Goal: Communication & Community: Answer question/provide support

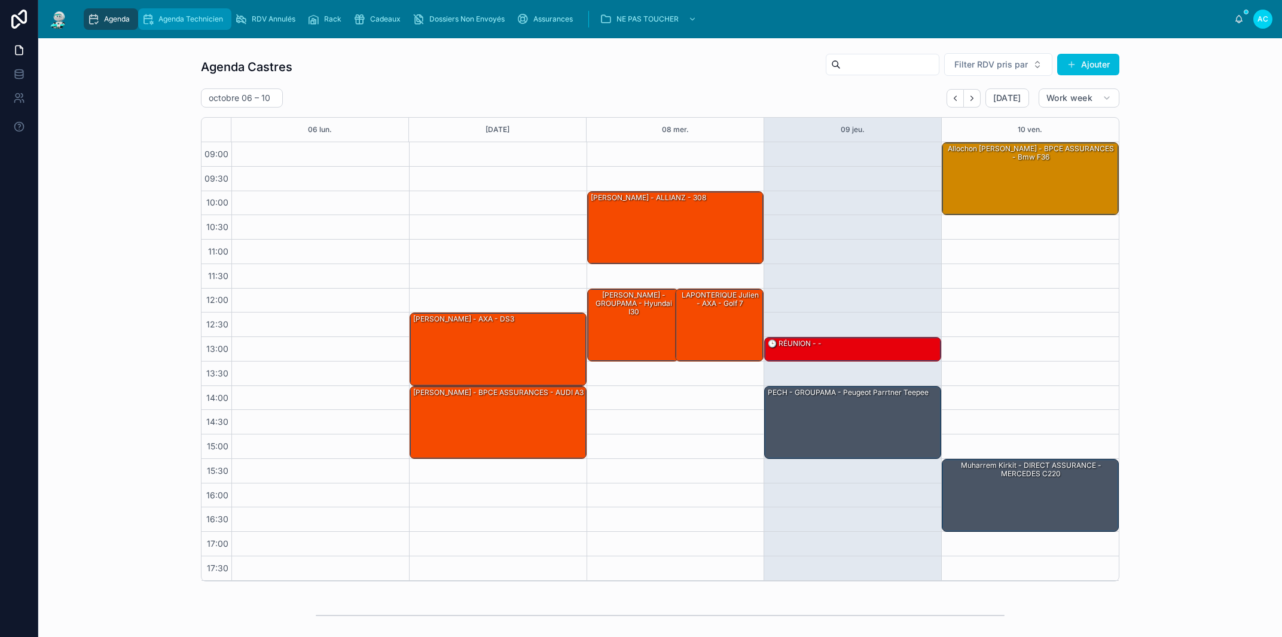
click at [196, 25] on div "Agenda Technicien" at bounding box center [185, 19] width 86 height 19
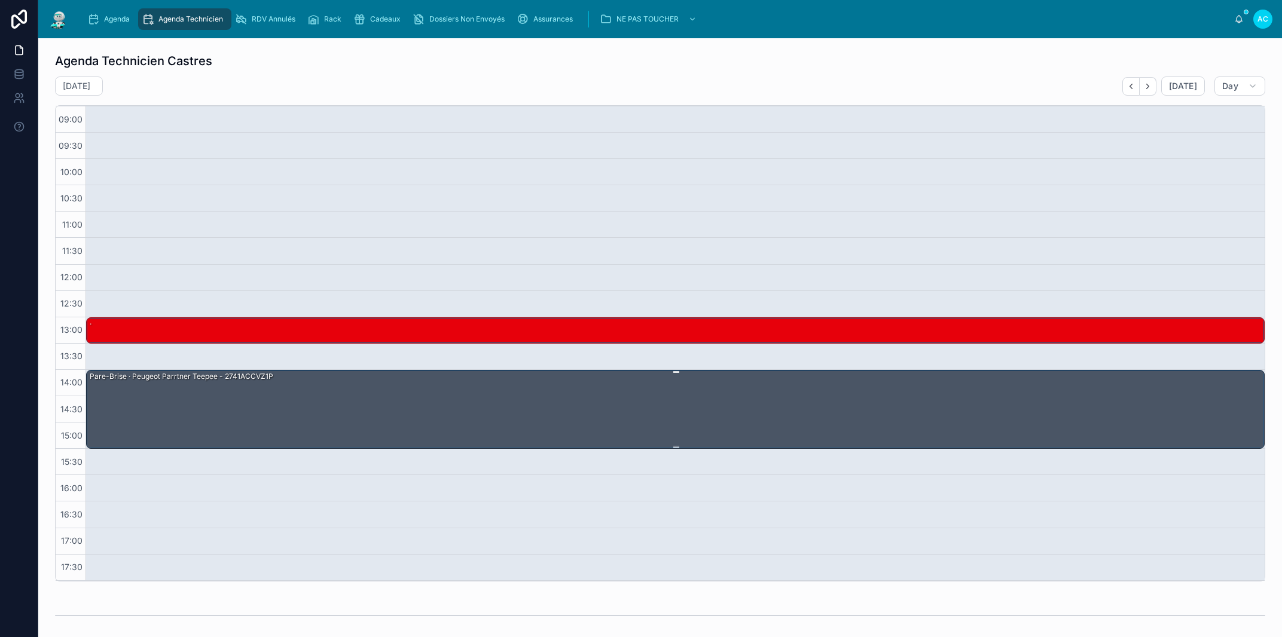
click at [504, 414] on div "Pare-Brise · peugeot parrtner teepee - 2741ACCVZ1P" at bounding box center [676, 409] width 1175 height 77
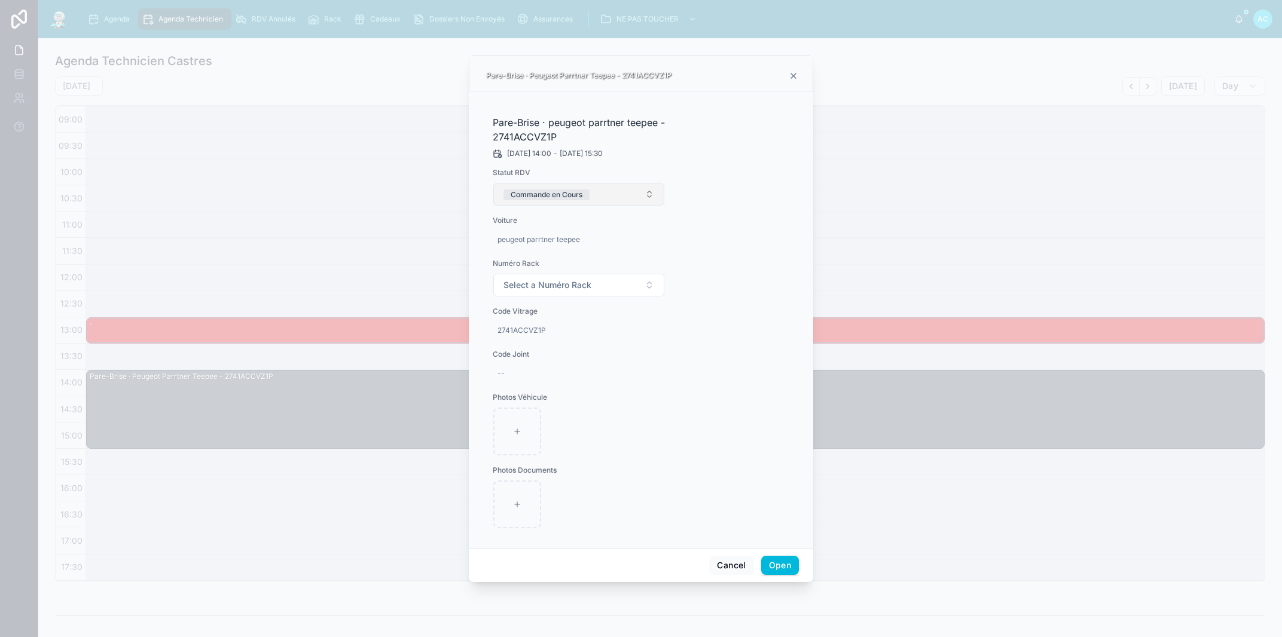
click at [605, 202] on button "Commande en Cours" at bounding box center [578, 194] width 171 height 23
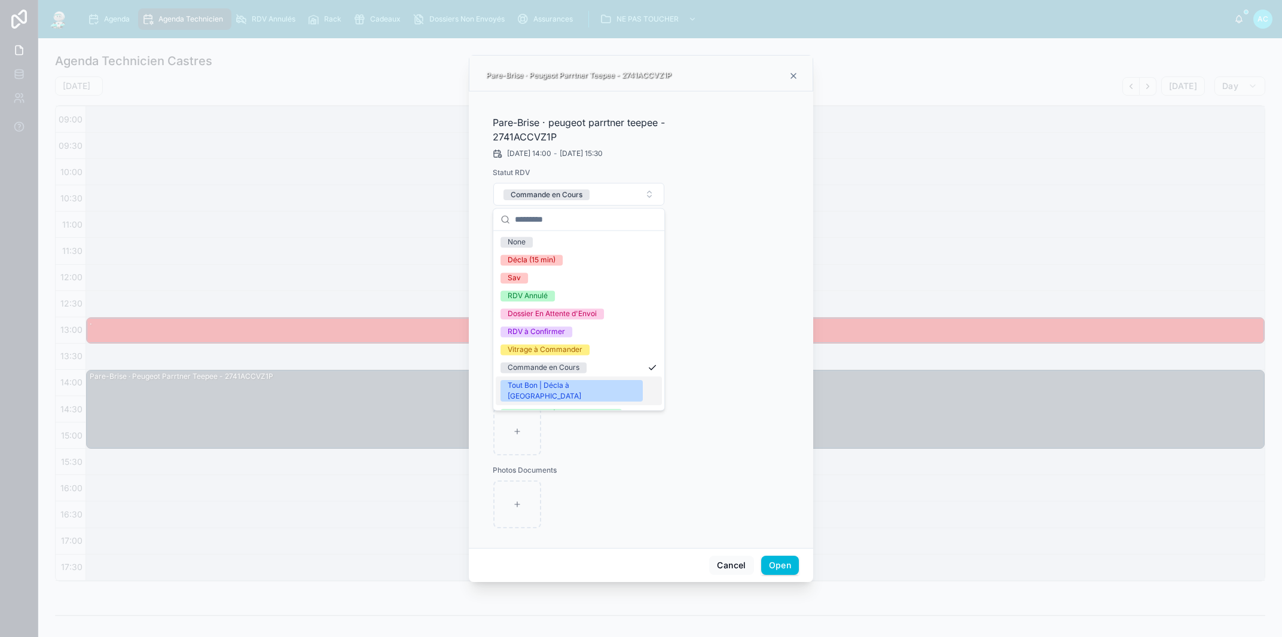
click at [572, 385] on div "Tout Bon | Décla à [GEOGRAPHIC_DATA]" at bounding box center [572, 391] width 128 height 22
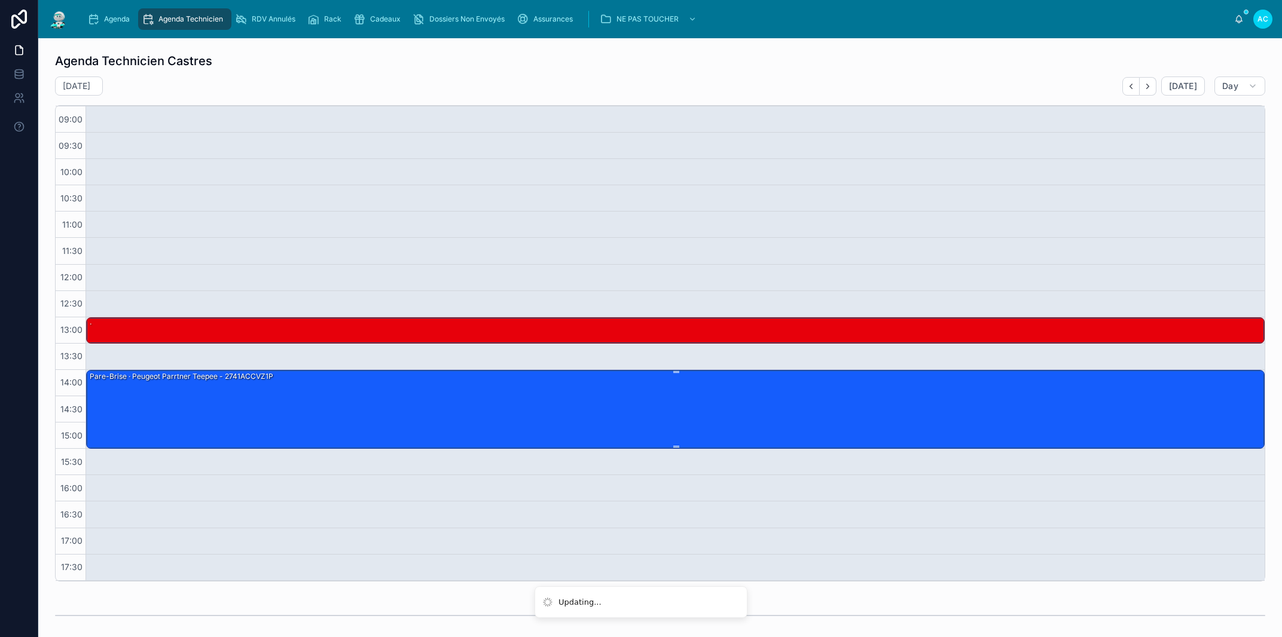
click at [573, 389] on div "Pare-Brise · peugeot parrtner teepee - 2741ACCVZ1P" at bounding box center [676, 409] width 1175 height 77
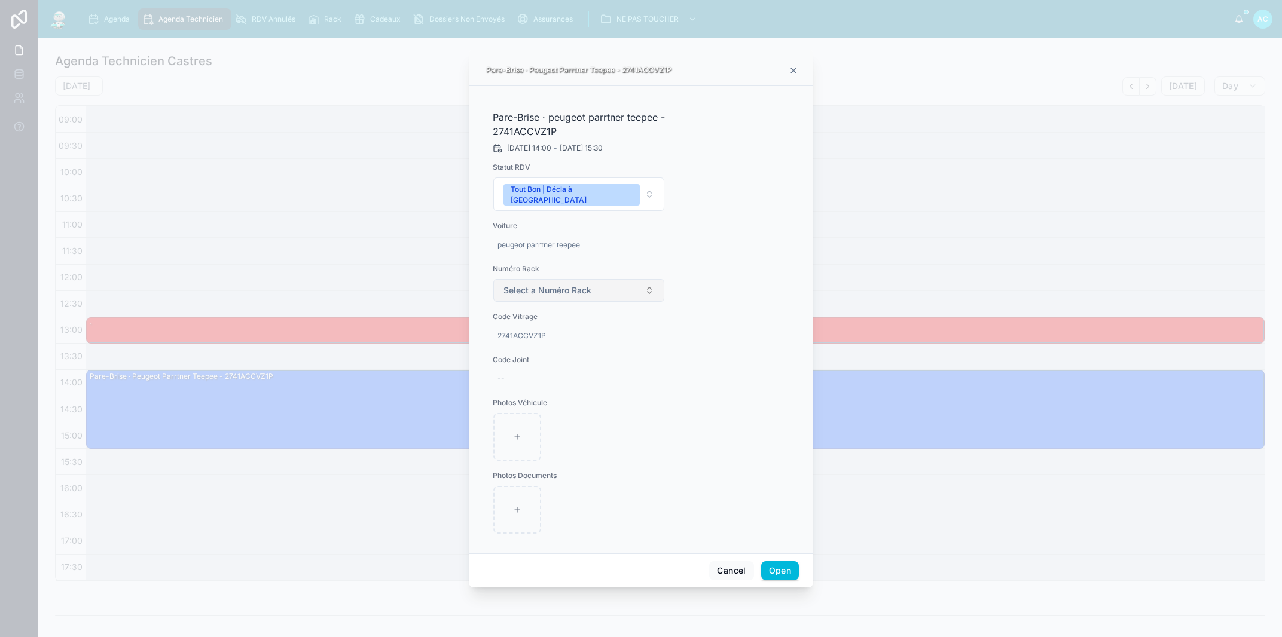
click at [627, 287] on button "Select a Numéro Rack" at bounding box center [578, 290] width 171 height 23
click at [552, 429] on div "29" at bounding box center [579, 428] width 166 height 18
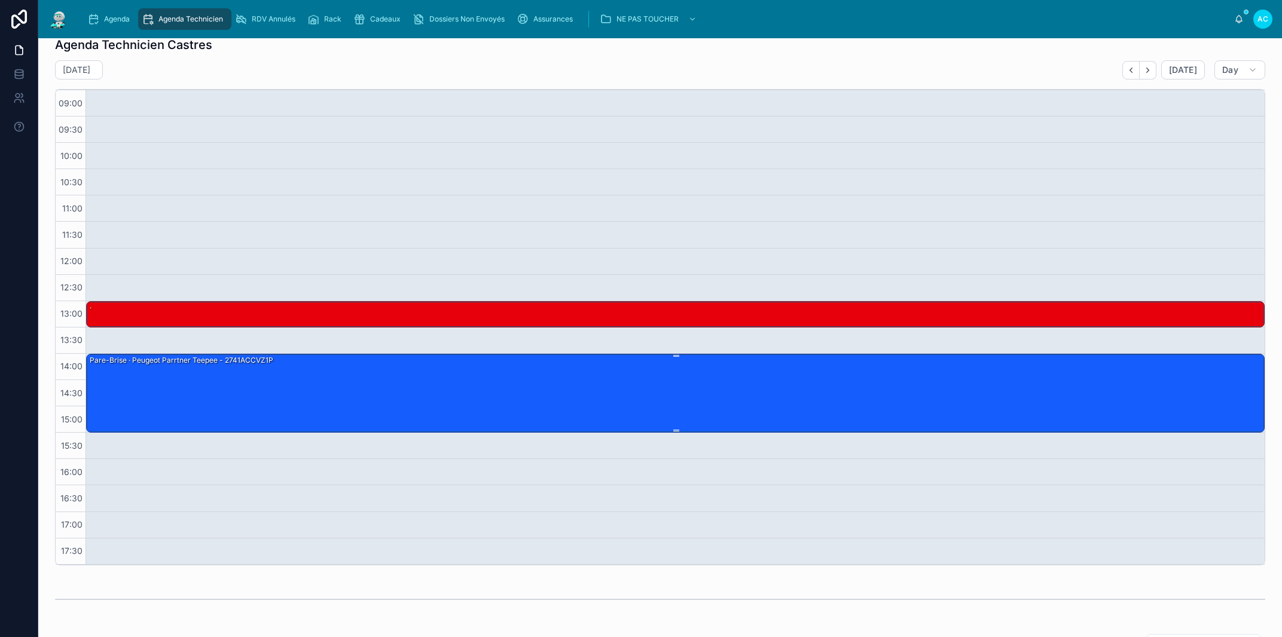
scroll to position [0, 0]
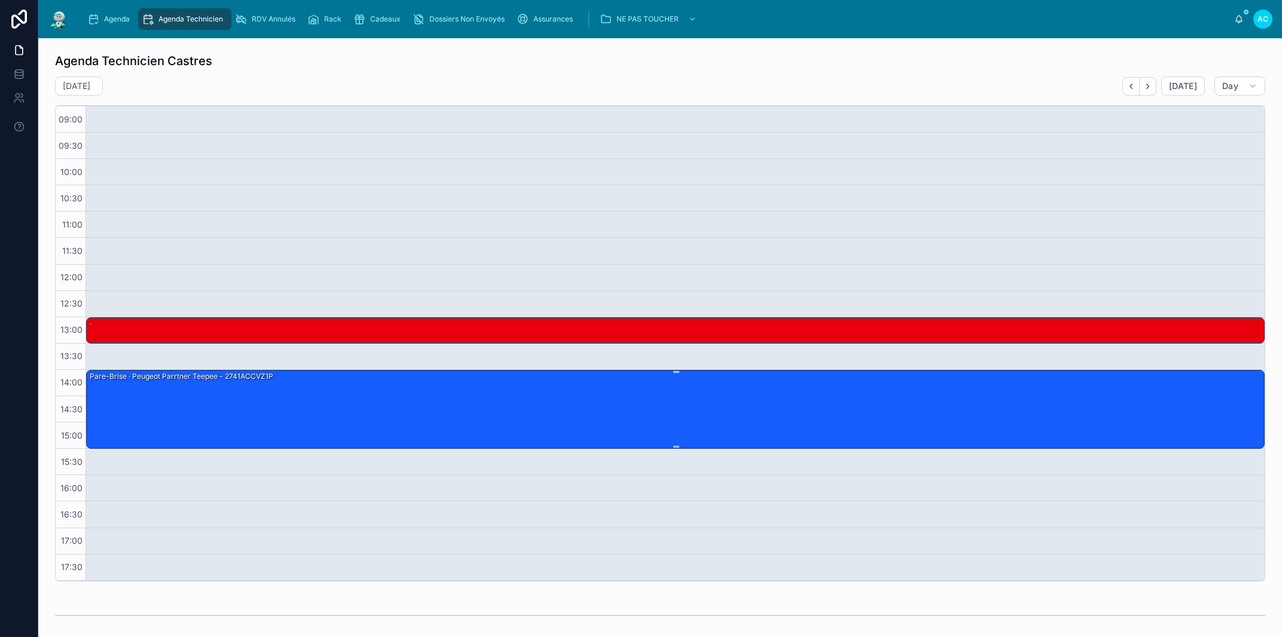
click at [490, 419] on div "Pare-Brise · peugeot parrtner teepee - 2741ACCVZ1P" at bounding box center [676, 409] width 1175 height 77
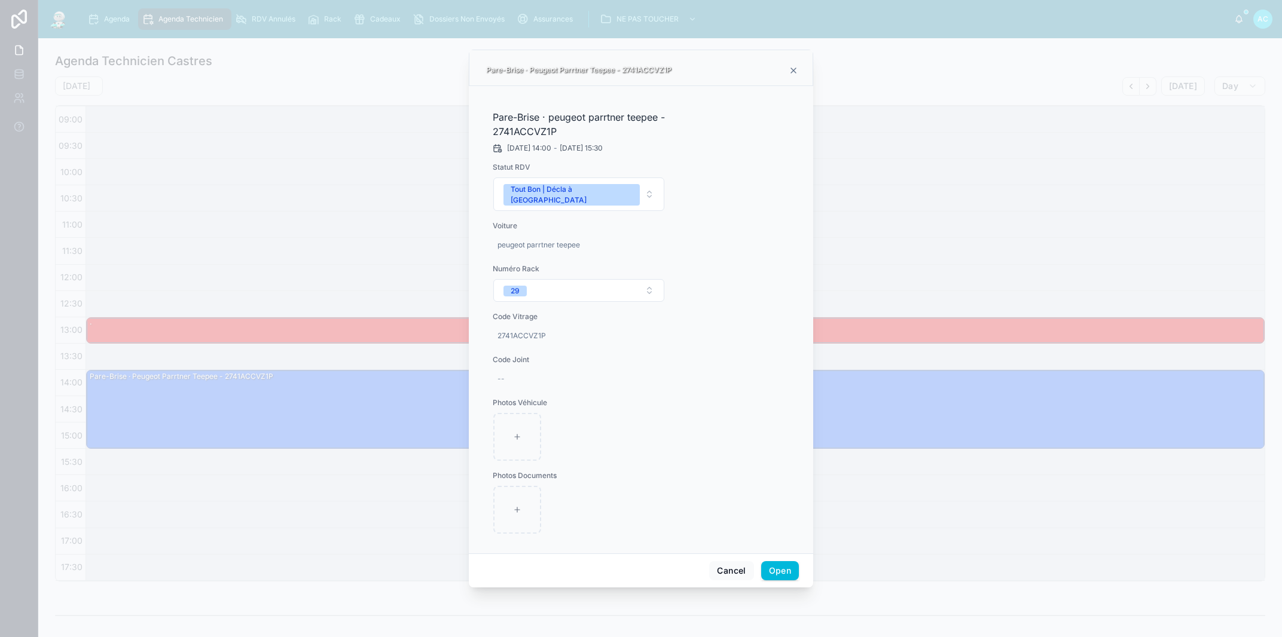
click at [395, 273] on div at bounding box center [641, 318] width 1282 height 637
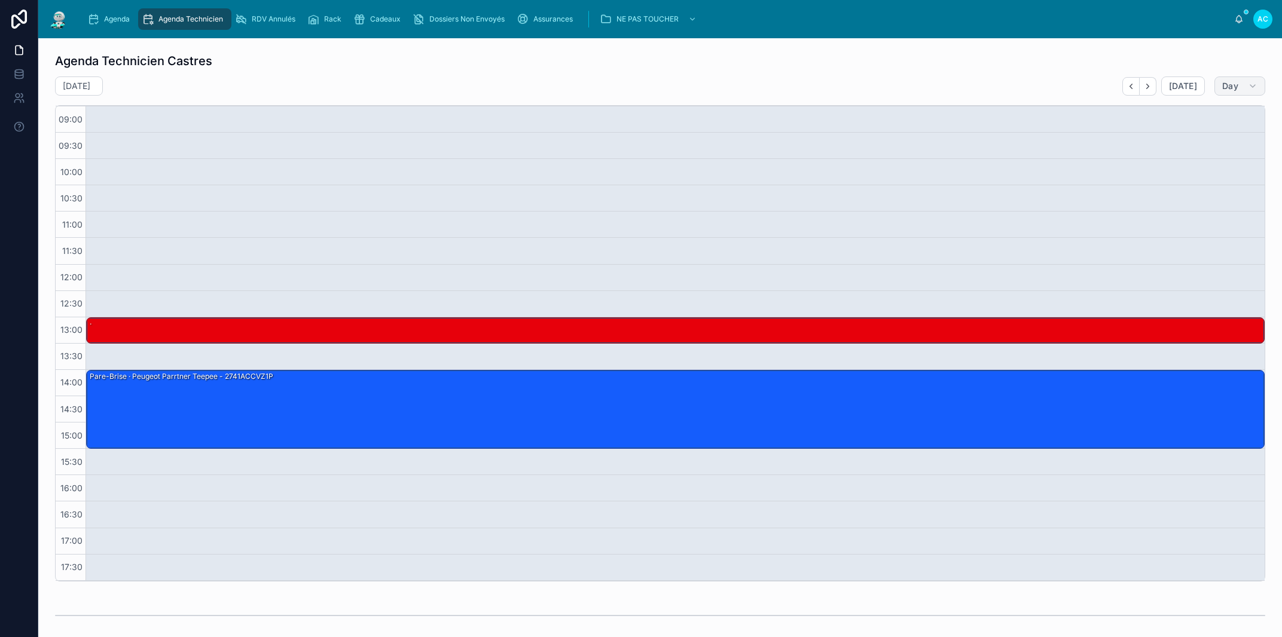
click at [1232, 88] on button "Day" at bounding box center [1240, 86] width 51 height 19
click at [1212, 162] on button "Work week" at bounding box center [1200, 159] width 86 height 22
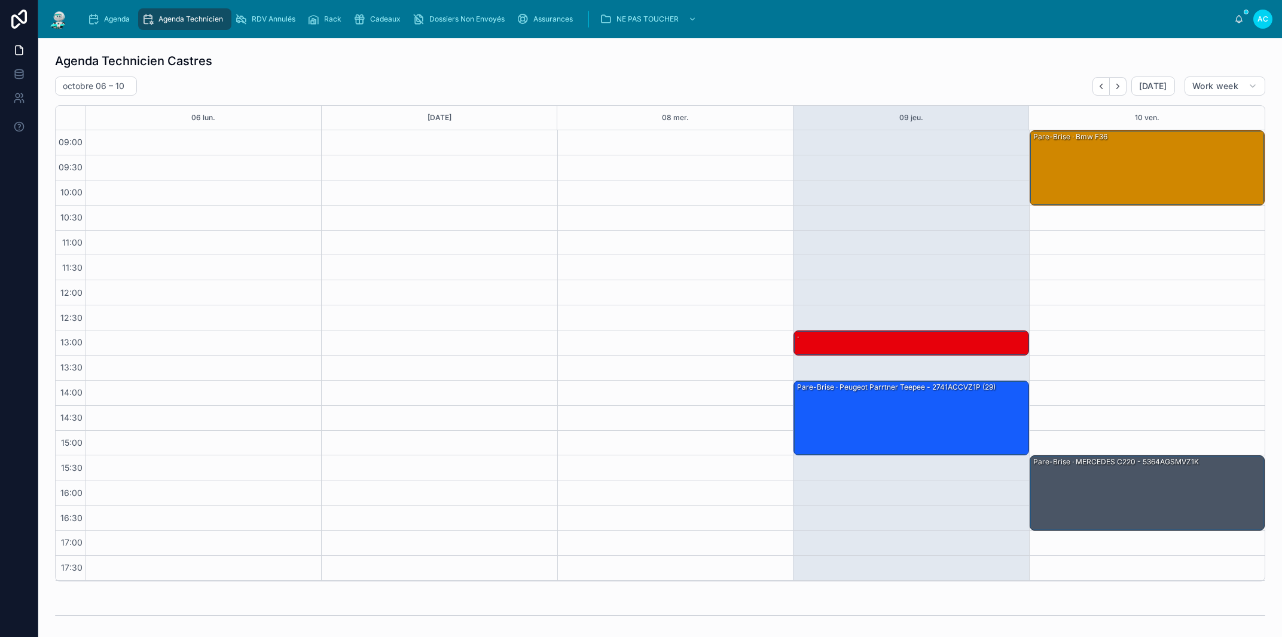
click at [1075, 489] on div "Pare-Brise · MERCEDES C220 - 5364AGSMVZ1K" at bounding box center [1147, 492] width 231 height 73
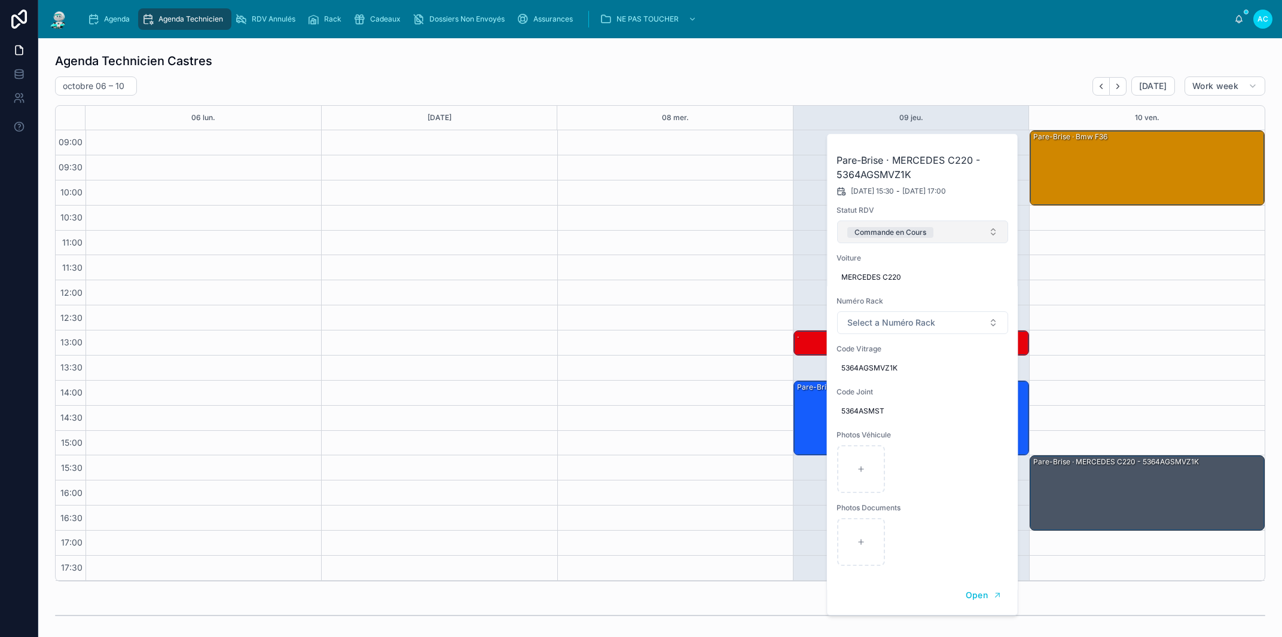
click at [971, 235] on button "Commande en Cours" at bounding box center [922, 232] width 171 height 23
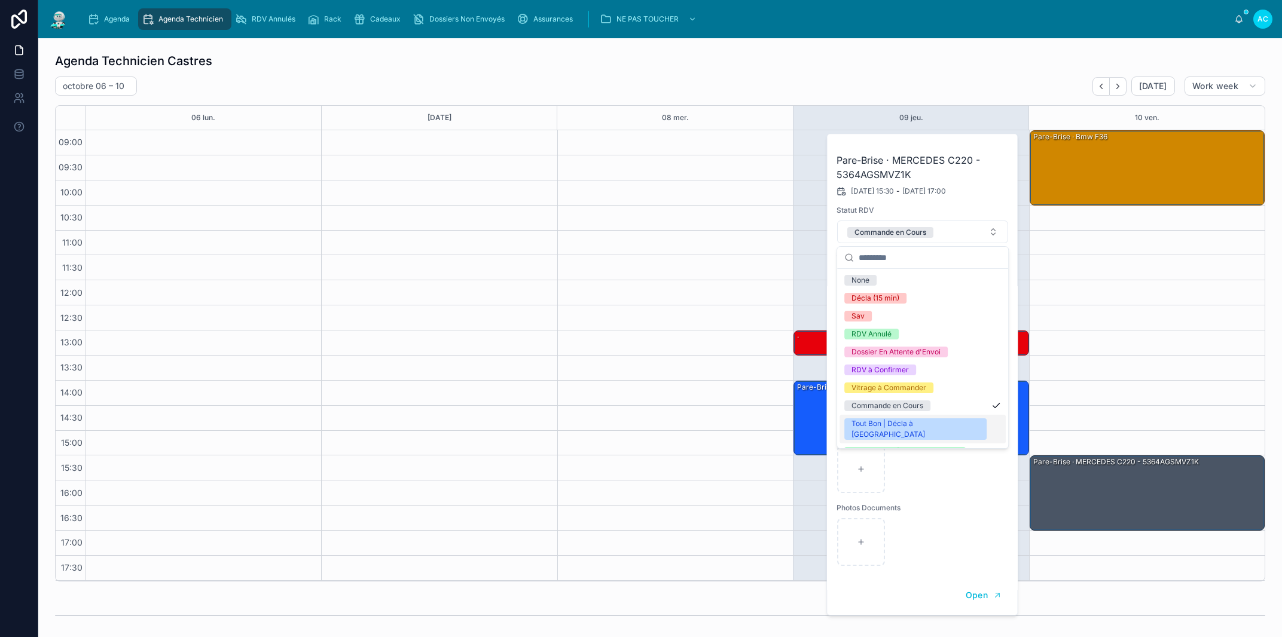
click at [916, 427] on div "Tout Bon | Décla à [GEOGRAPHIC_DATA]" at bounding box center [916, 430] width 128 height 22
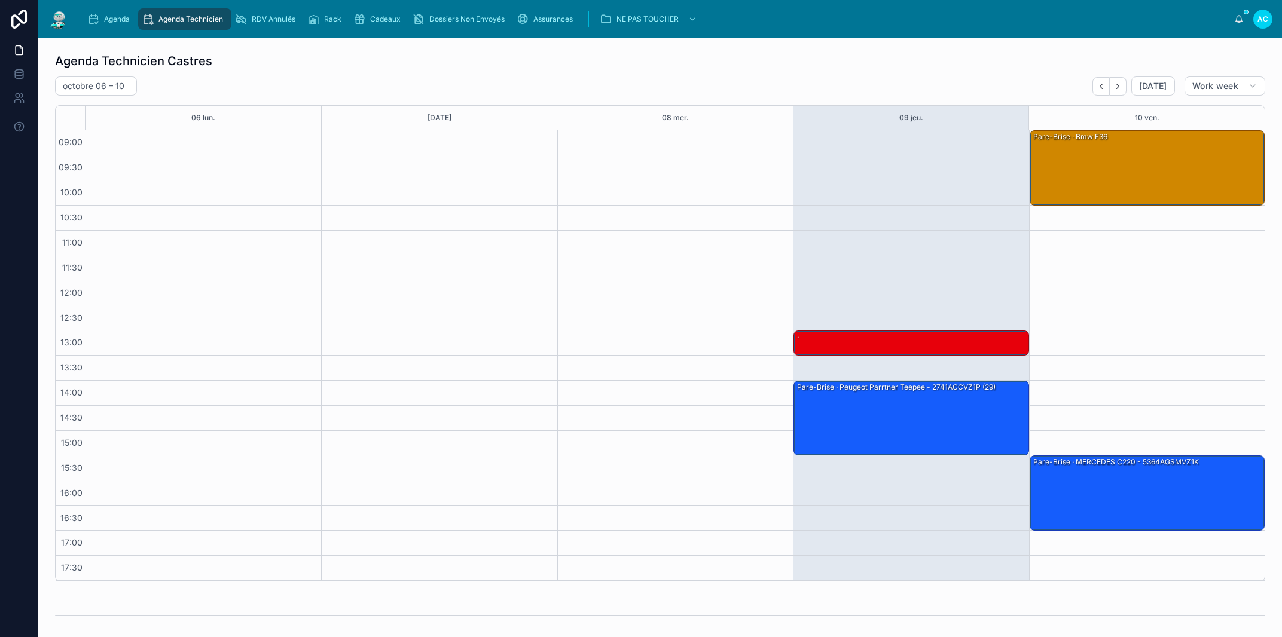
click at [1081, 477] on div "Pare-Brise · MERCEDES C220 - 5364AGSMVZ1K" at bounding box center [1147, 492] width 231 height 73
click at [1099, 492] on div "Pare-Brise · MERCEDES C220 - 5364AGSMVZ1K" at bounding box center [1147, 492] width 231 height 73
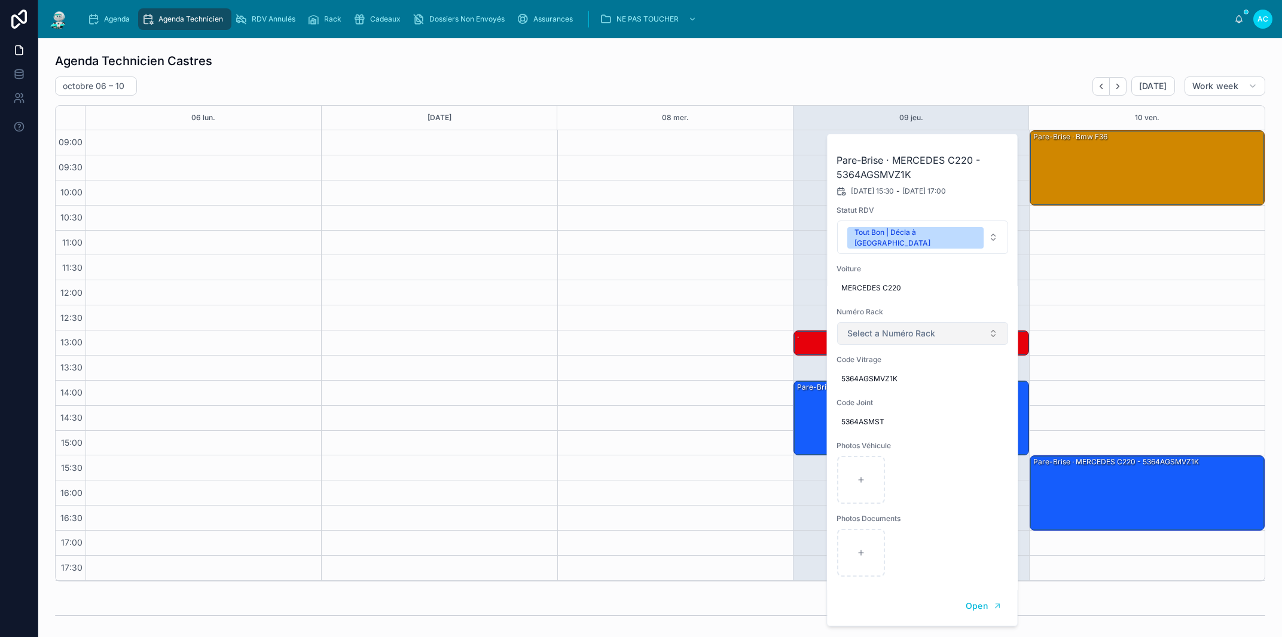
click at [924, 328] on span "Select a Numéro Rack" at bounding box center [891, 334] width 88 height 12
click at [872, 433] on div "31" at bounding box center [923, 433] width 166 height 18
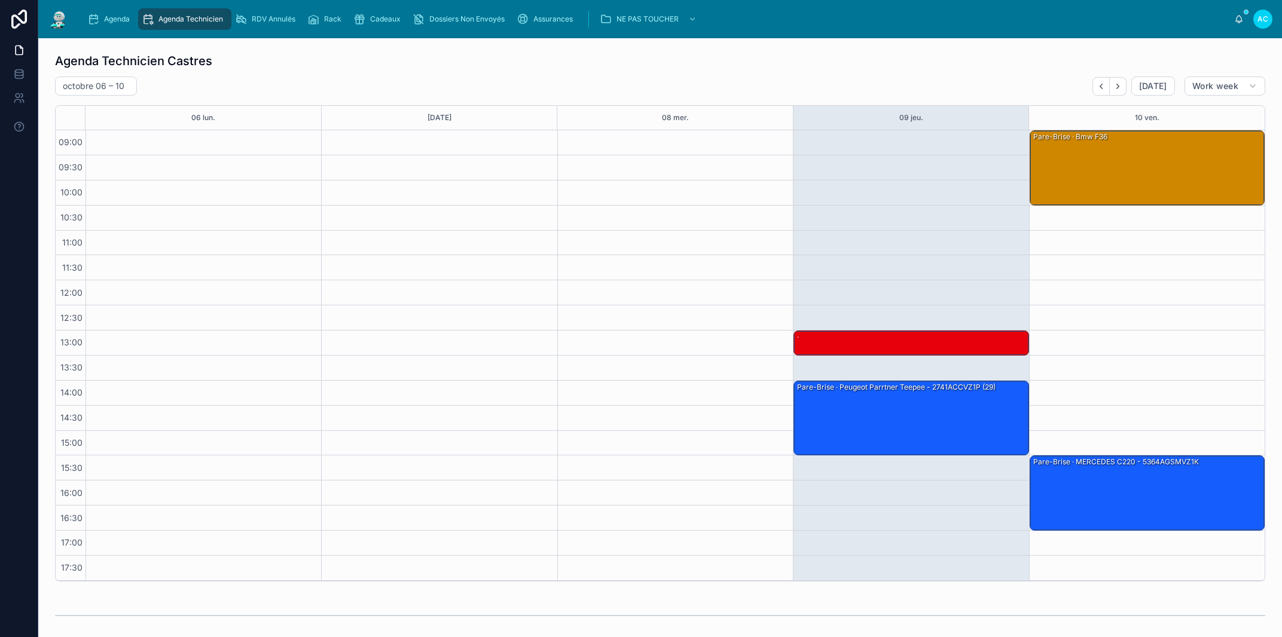
click at [531, 363] on div at bounding box center [439, 355] width 236 height 451
click at [1083, 188] on div "Pare-Brise · bmw f36" at bounding box center [1147, 167] width 231 height 73
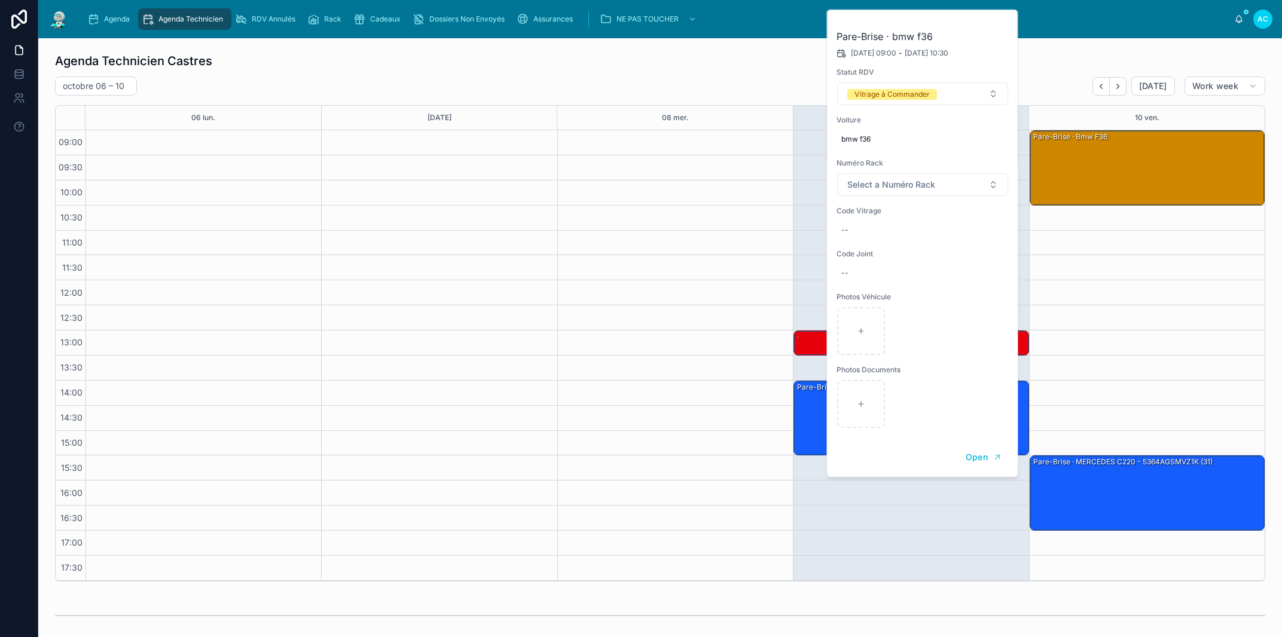
click at [657, 257] on div at bounding box center [675, 355] width 236 height 451
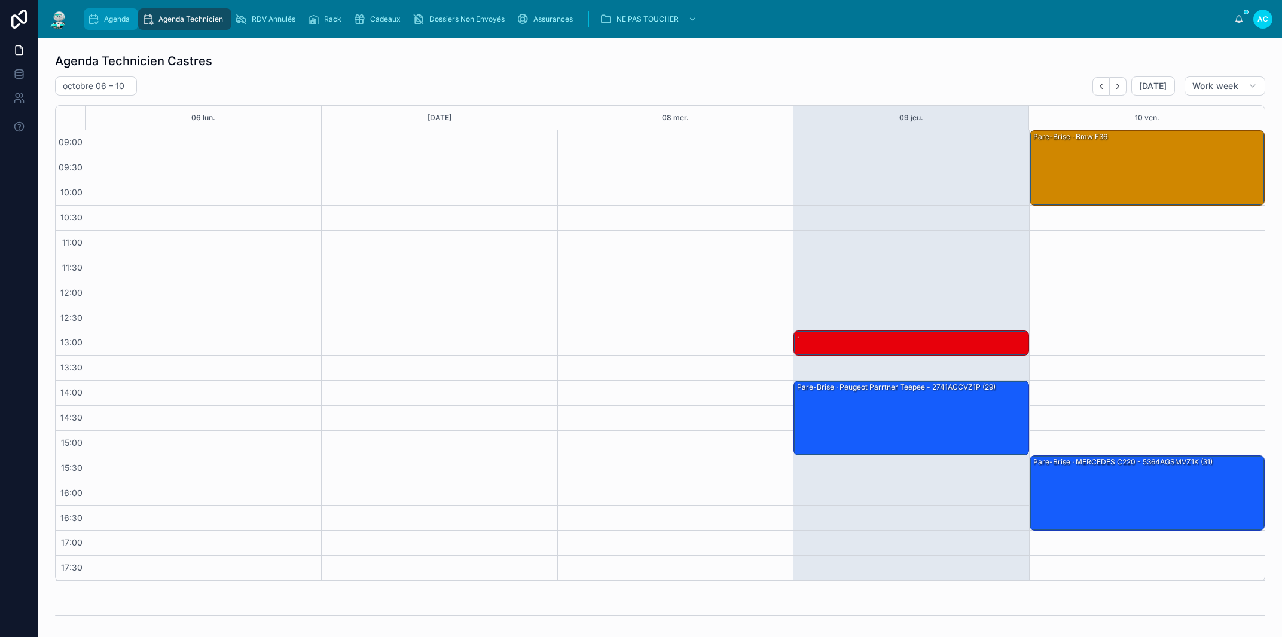
click at [114, 23] on span "Agenda" at bounding box center [117, 19] width 26 height 10
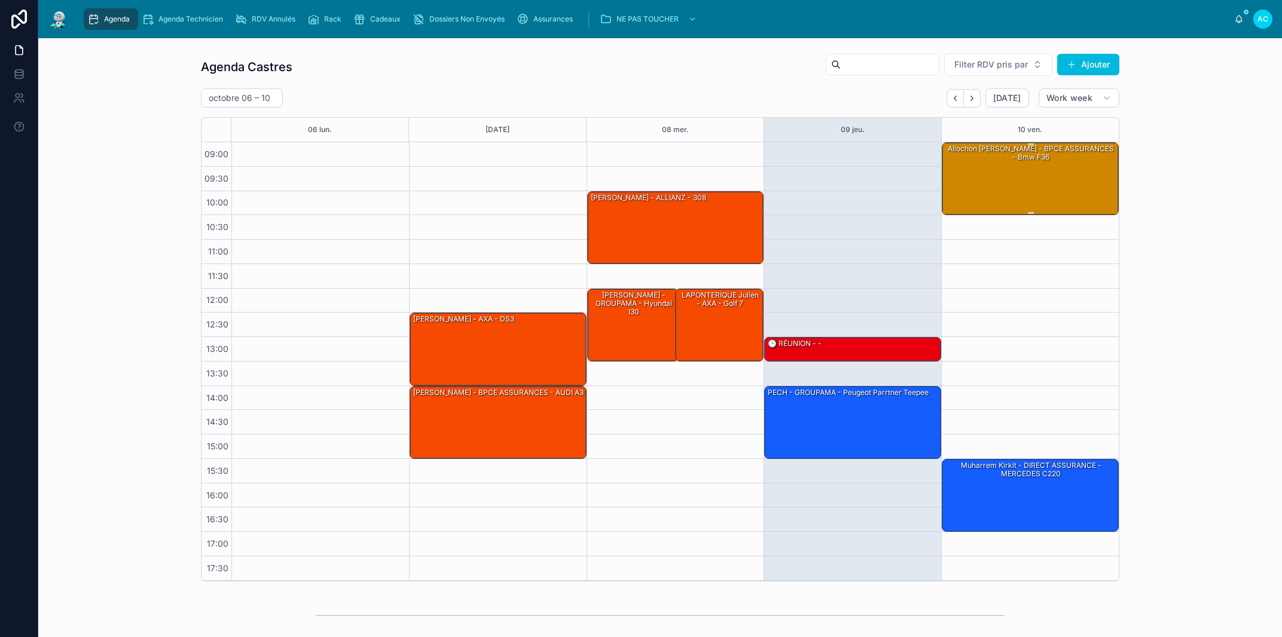
click at [1081, 193] on div "allochon [PERSON_NAME] - BPCE ASSURANCES - bmw f36" at bounding box center [1030, 178] width 173 height 71
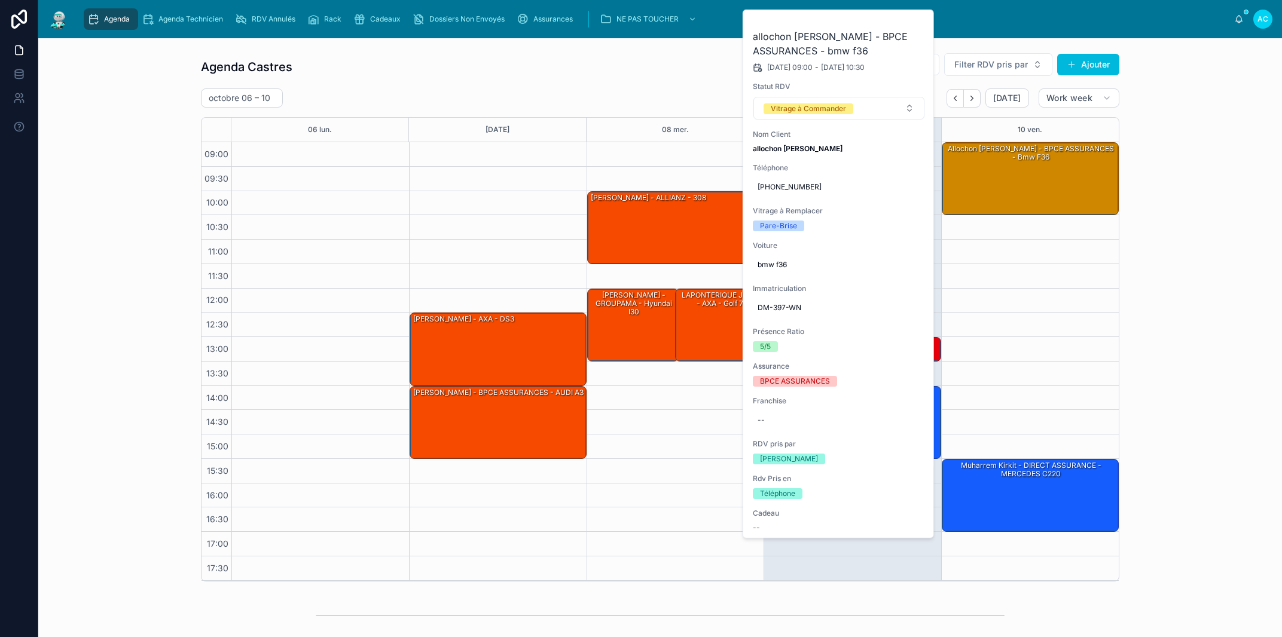
click at [1189, 332] on div "Agenda Castres Filter RDV pris par Ajouter [DATE] – [DATE] [DATE] Work week 06 …" at bounding box center [660, 317] width 1225 height 539
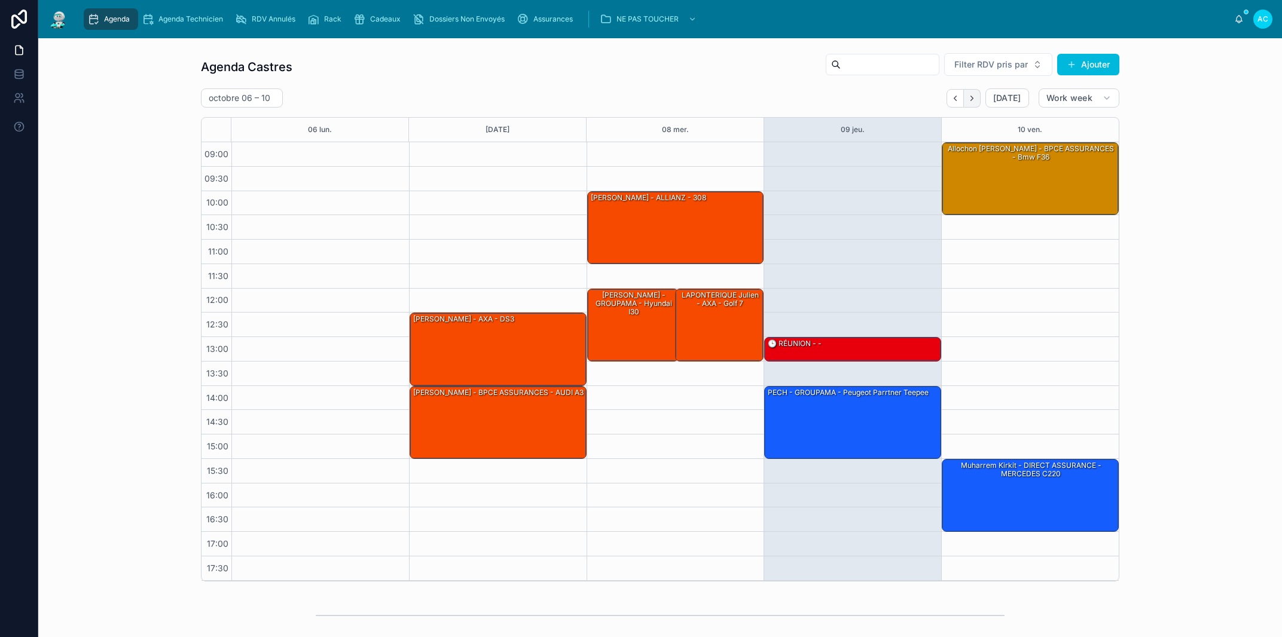
click at [974, 99] on button "Next" at bounding box center [972, 98] width 17 height 19
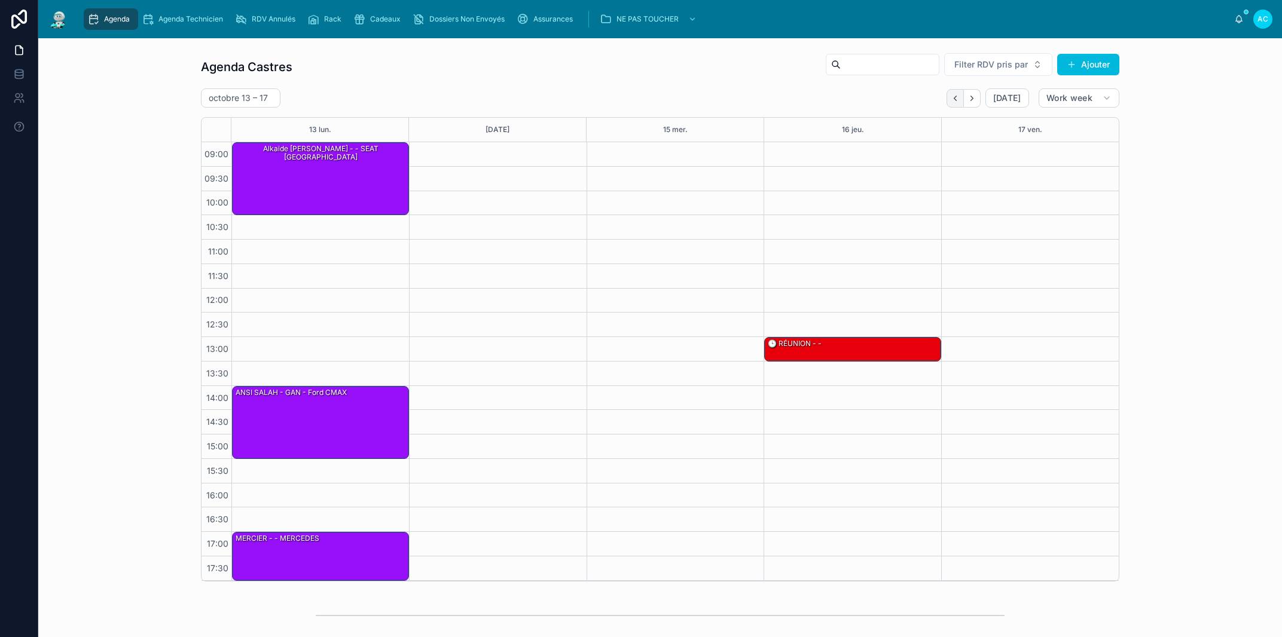
click at [953, 98] on icon "Back" at bounding box center [955, 98] width 9 height 9
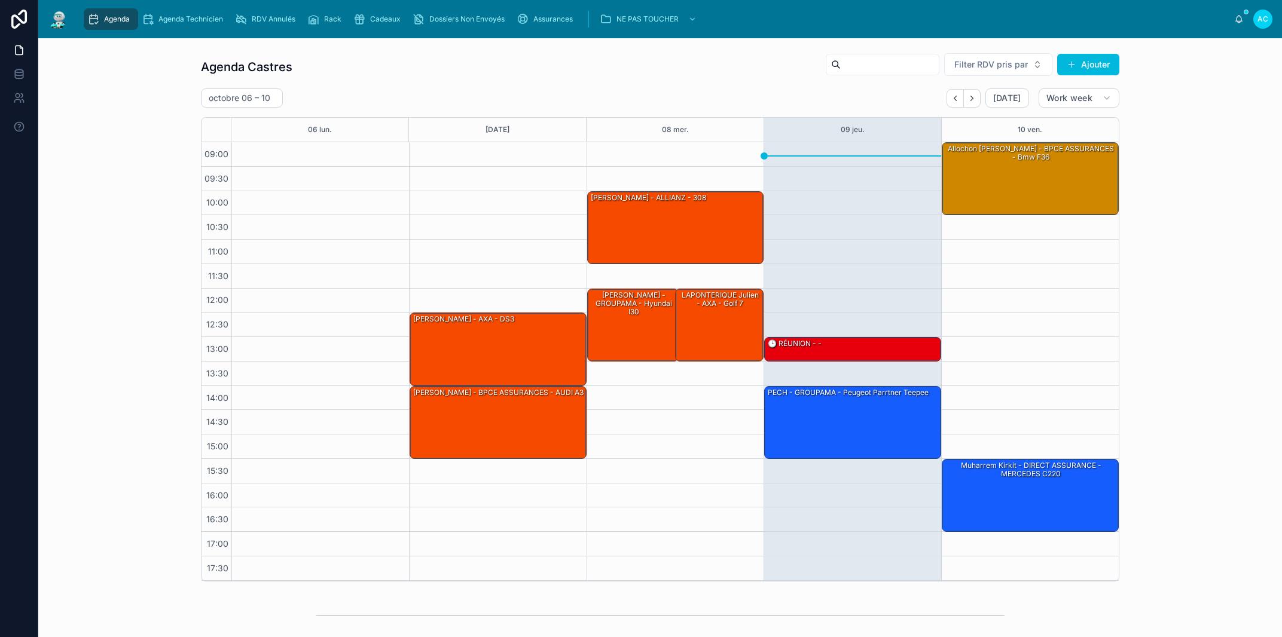
drag, startPoint x: 305, startPoint y: 216, endPoint x: 301, endPoint y: 320, distance: 104.1
click at [314, 330] on div at bounding box center [320, 361] width 178 height 439
click at [964, 100] on button "Next" at bounding box center [972, 98] width 17 height 19
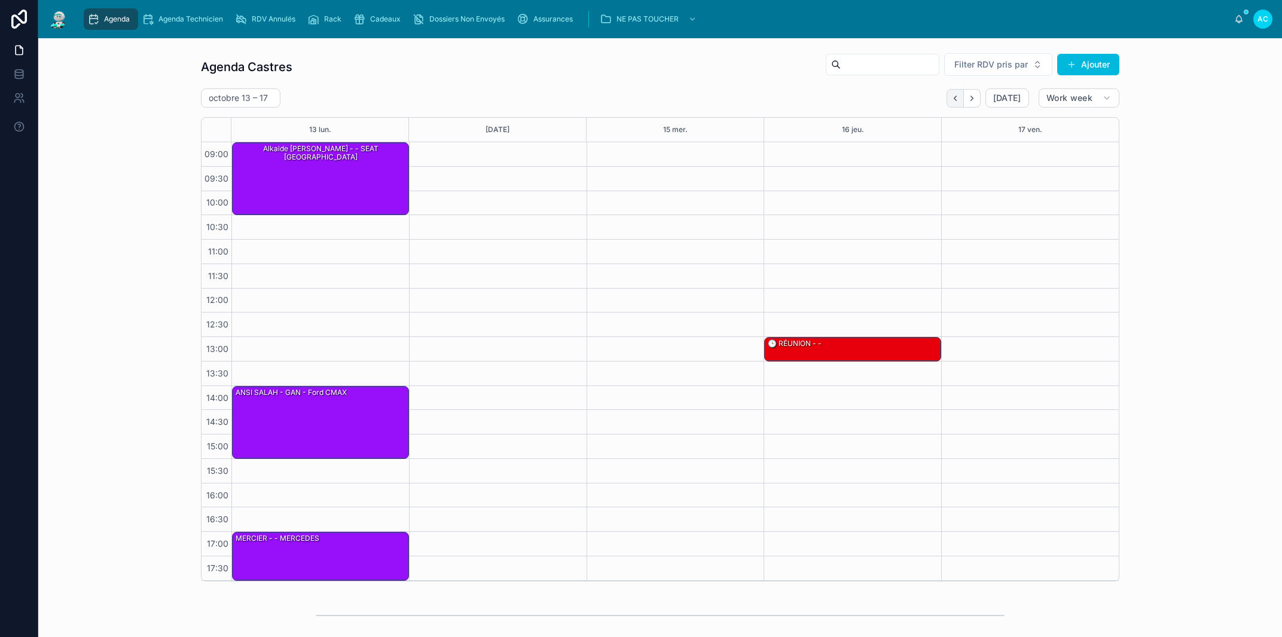
click at [952, 102] on icon "Back" at bounding box center [955, 98] width 9 height 9
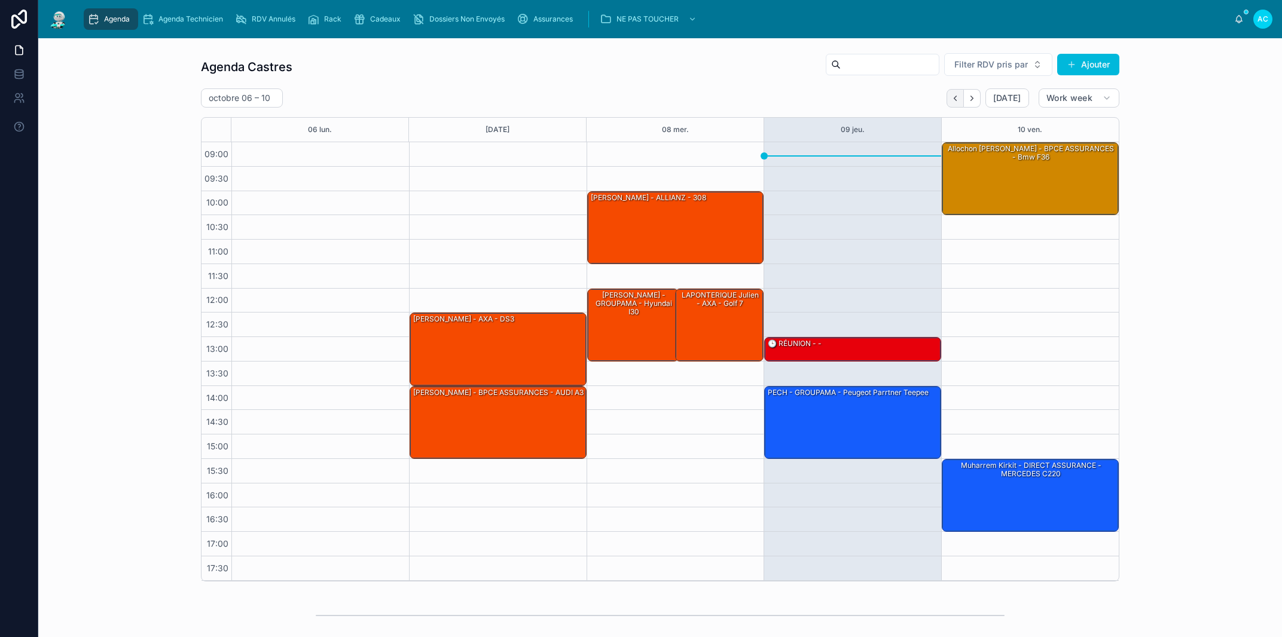
click at [953, 96] on icon "Back" at bounding box center [955, 98] width 9 height 9
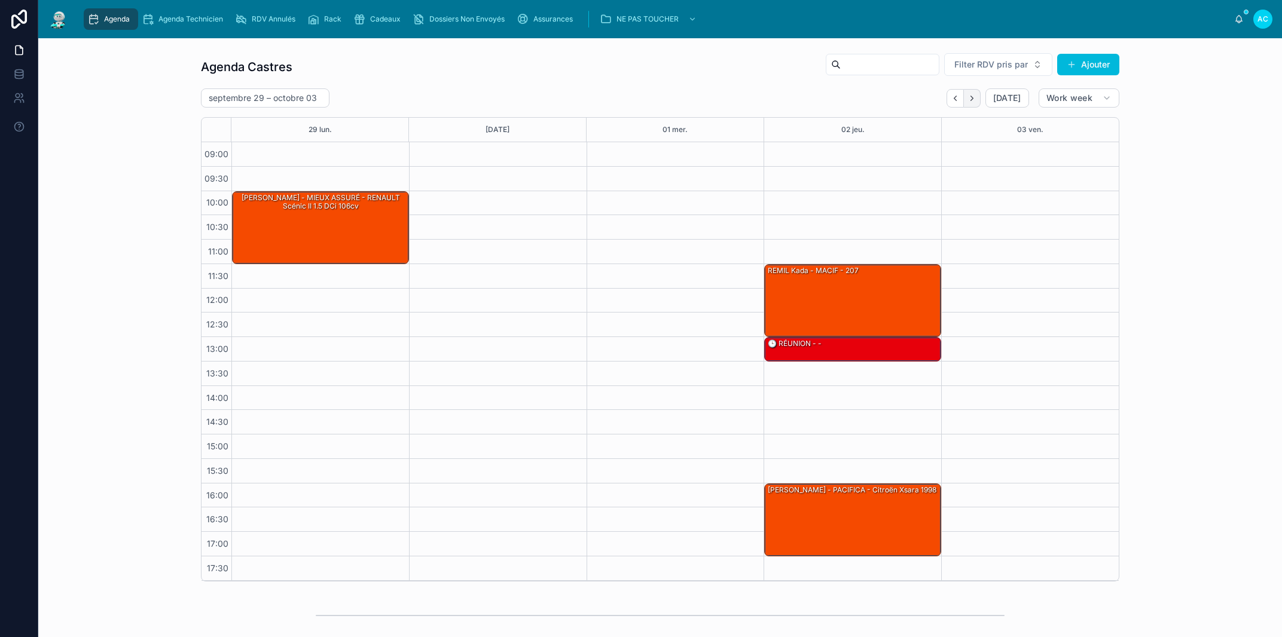
click at [968, 99] on icon "Next" at bounding box center [972, 98] width 9 height 9
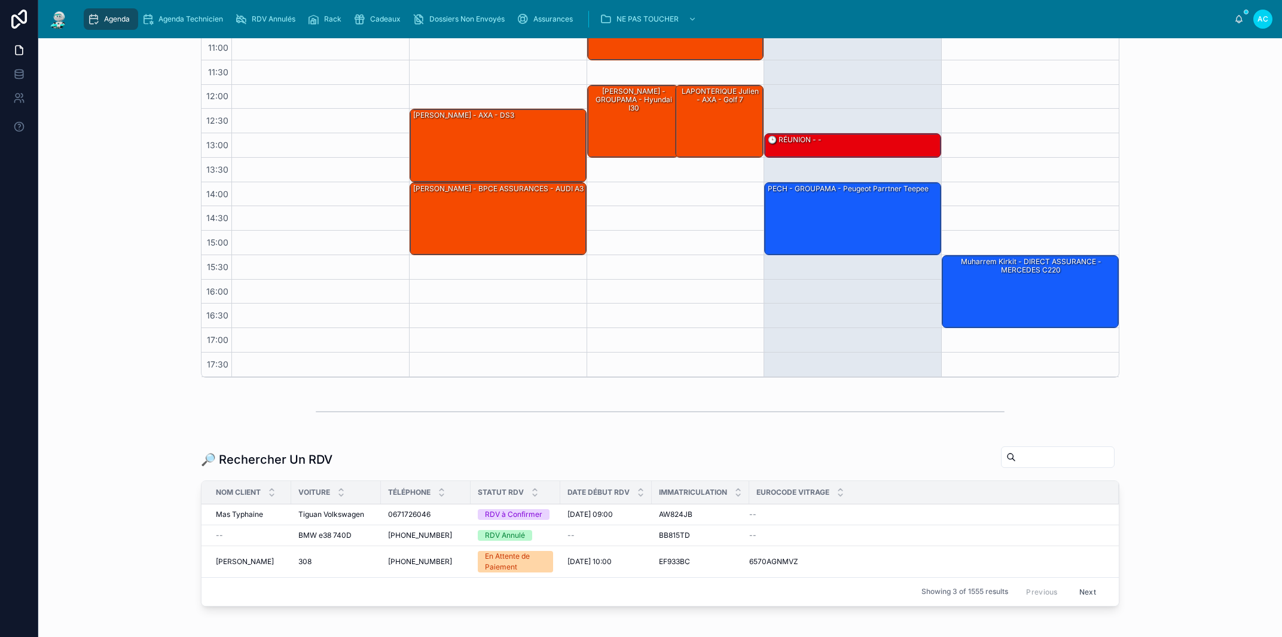
scroll to position [277, 0]
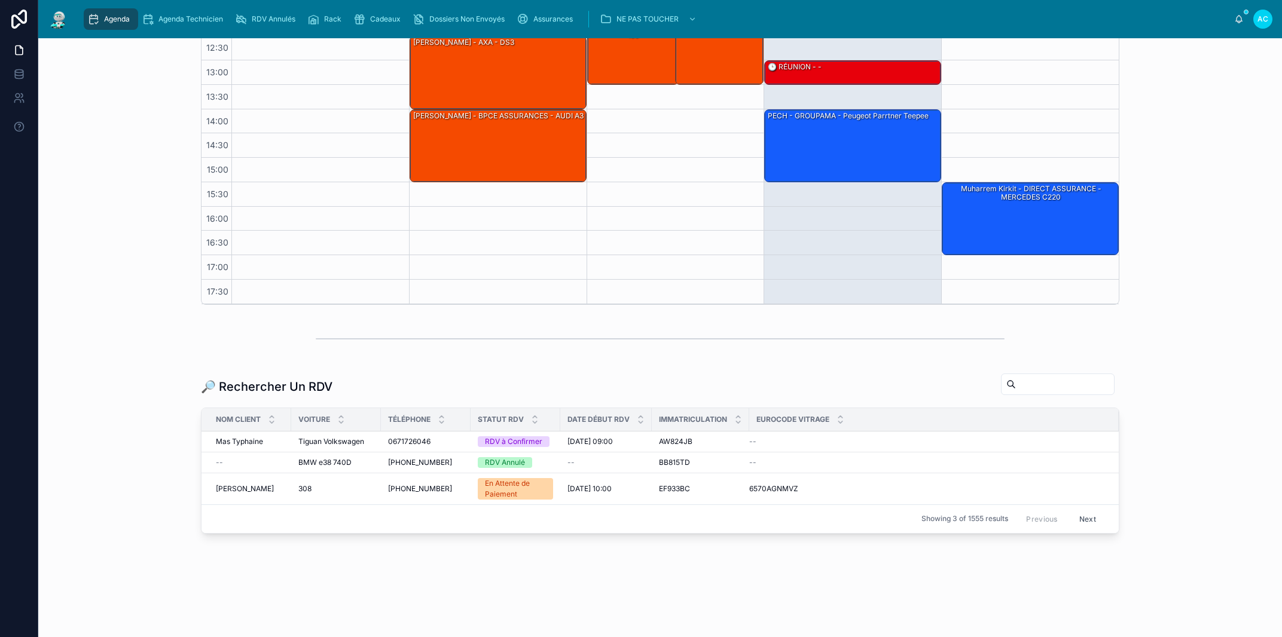
click at [1016, 383] on input "text" at bounding box center [1065, 384] width 98 height 17
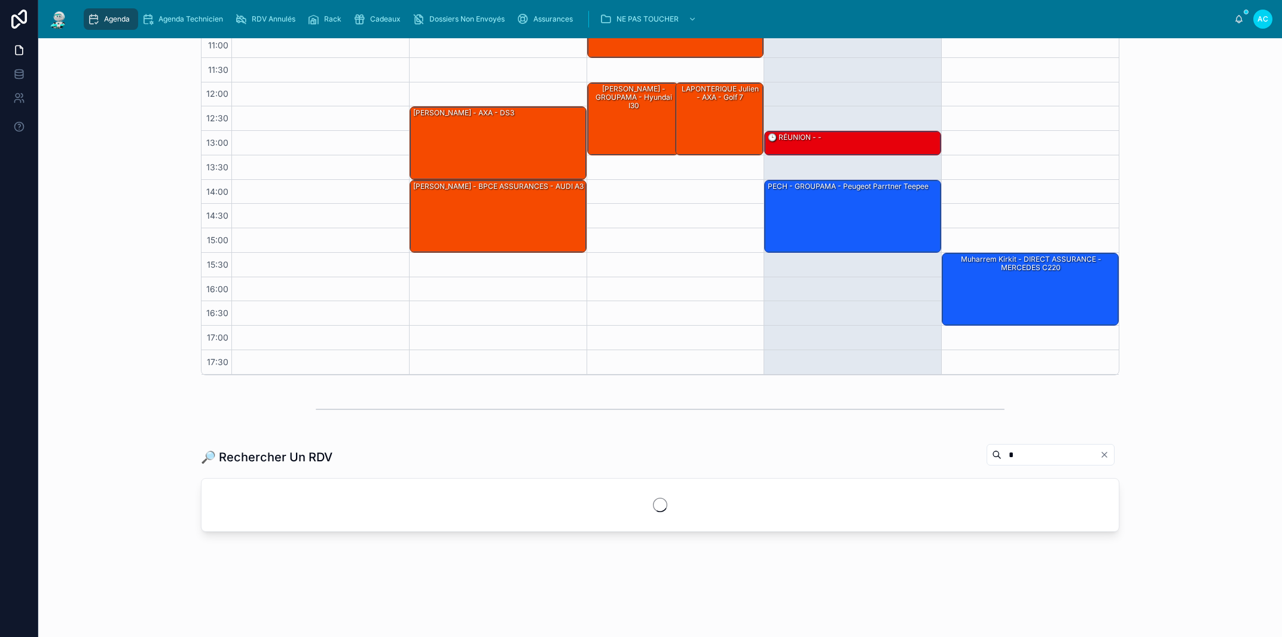
scroll to position [205, 0]
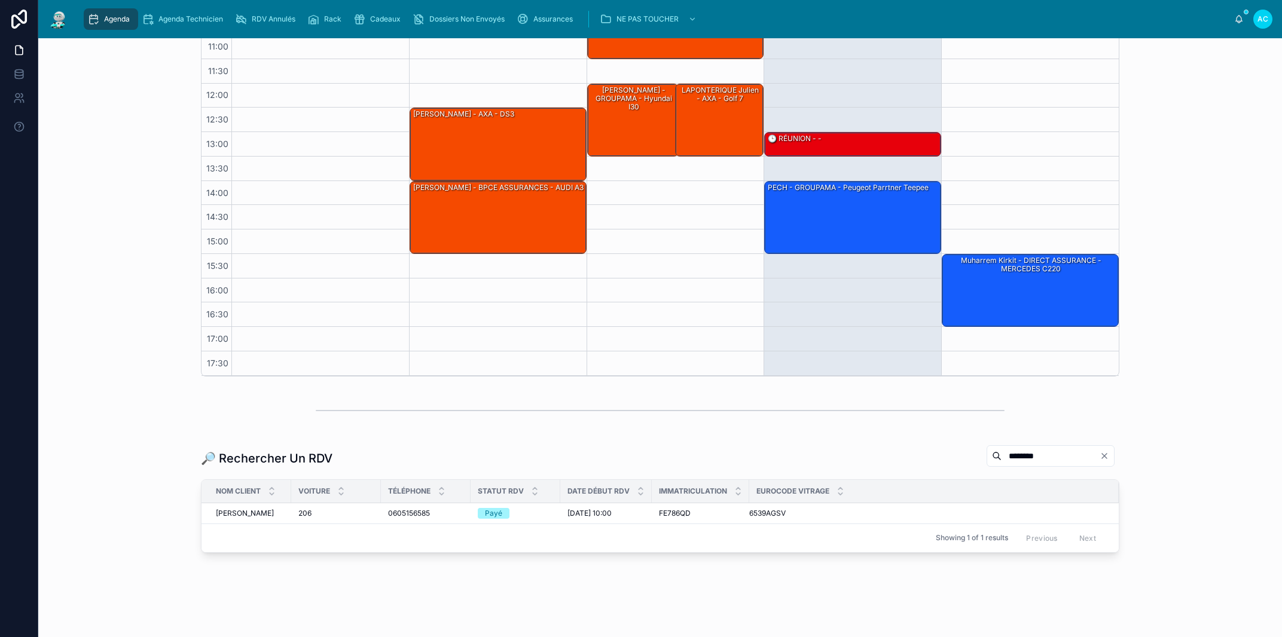
type input "********"
click at [273, 509] on div "GALINIER [PERSON_NAME]" at bounding box center [250, 514] width 68 height 10
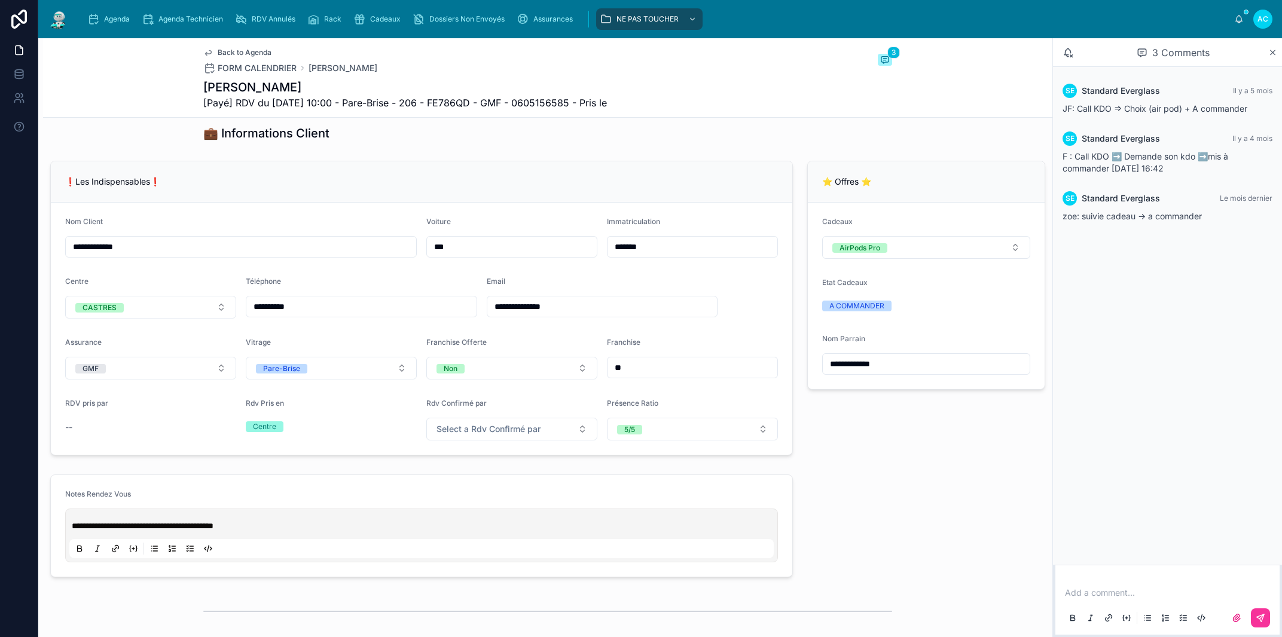
scroll to position [204, 0]
click at [1104, 586] on div "Add a comment..." at bounding box center [1168, 605] width 210 height 50
click at [1106, 594] on p at bounding box center [1170, 593] width 210 height 12
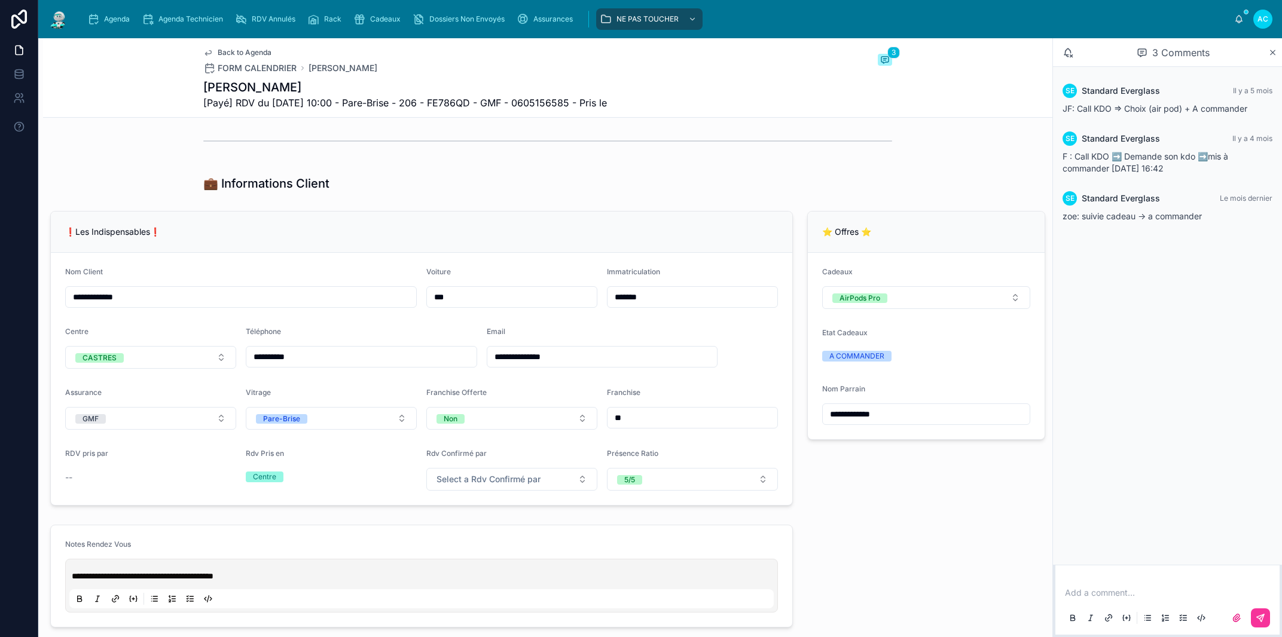
scroll to position [408, 0]
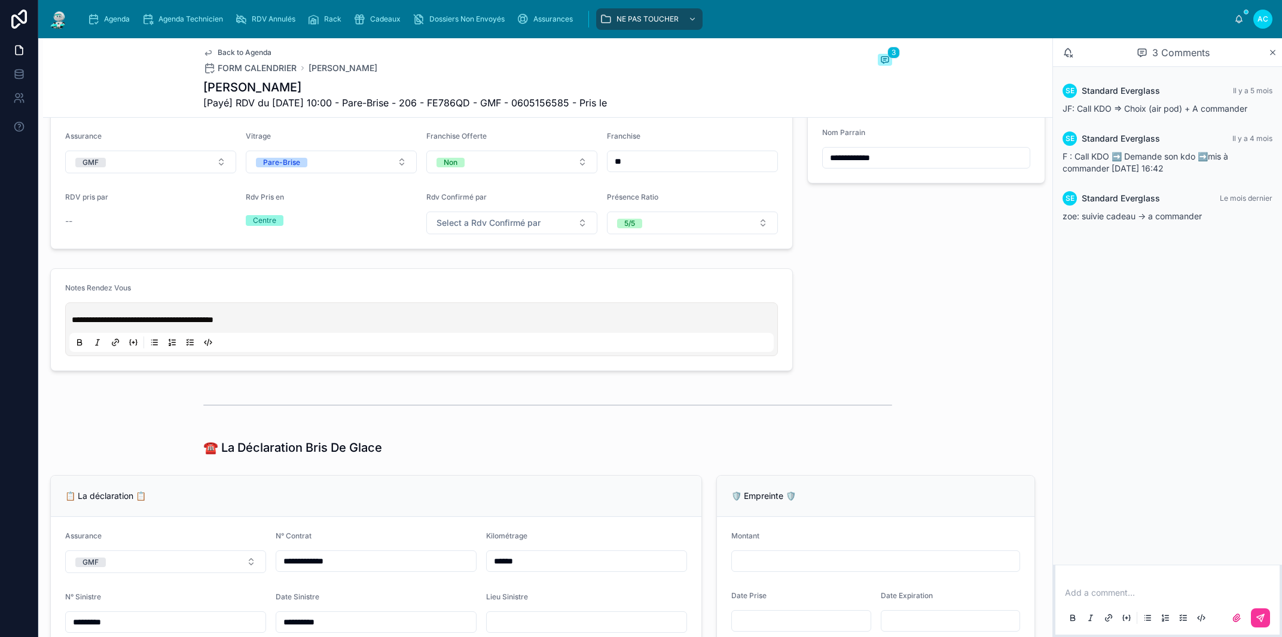
click at [1082, 590] on p at bounding box center [1170, 593] width 210 height 12
click at [1109, 594] on span "**********" at bounding box center [1170, 587] width 210 height 20
click at [1133, 539] on div "SE Standard Everglass [DATE] JF: Call KDO => Choix (air pod) + A commander SE S…" at bounding box center [1167, 310] width 229 height 486
click at [1065, 580] on span "**********" at bounding box center [1170, 587] width 210 height 20
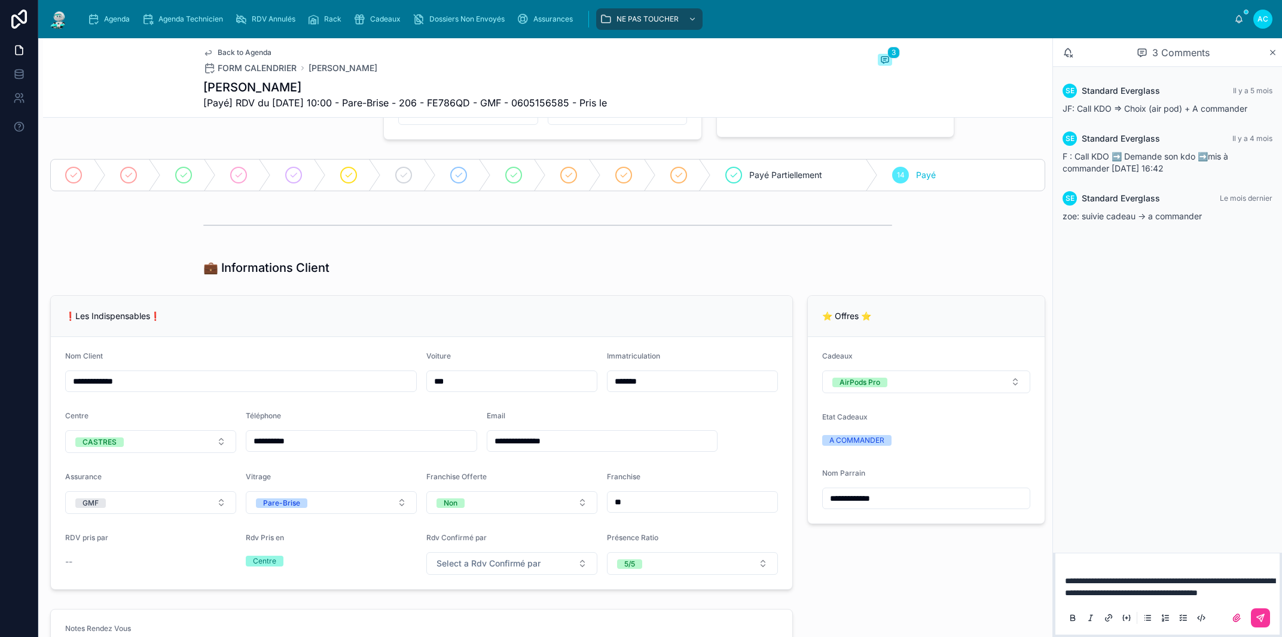
scroll to position [0, 0]
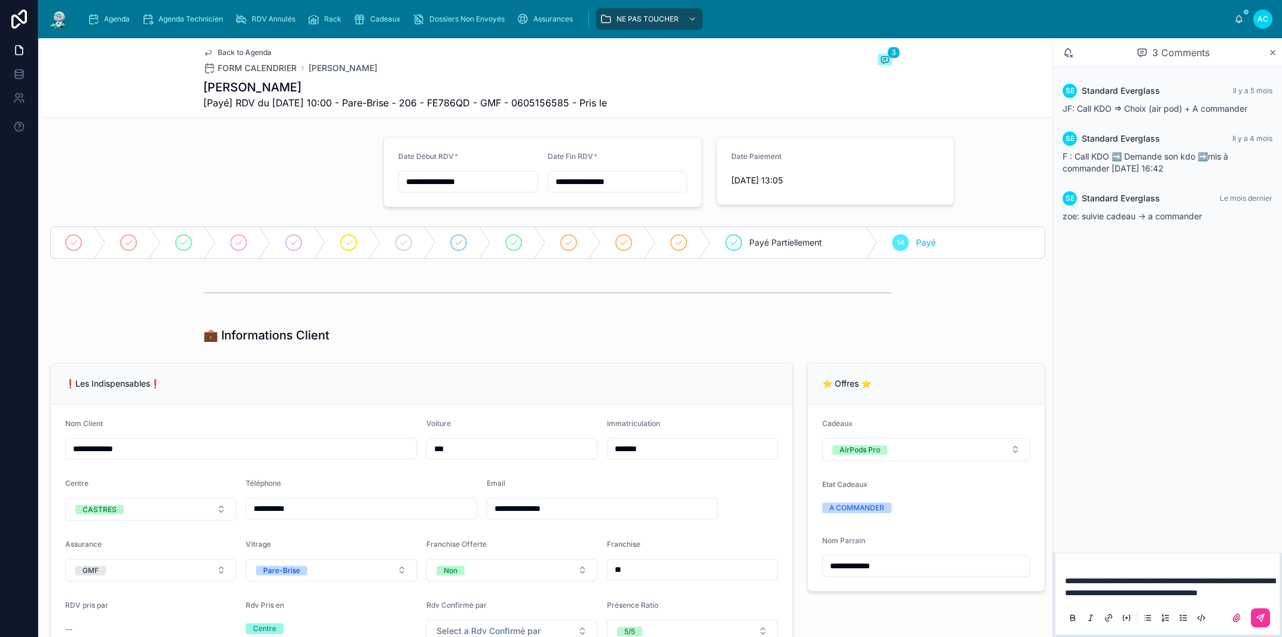
click at [1260, 577] on span "**********" at bounding box center [1170, 587] width 210 height 20
click at [1113, 593] on p "**********" at bounding box center [1170, 587] width 210 height 24
drag, startPoint x: 1097, startPoint y: 592, endPoint x: 1099, endPoint y: 601, distance: 9.0
click at [1099, 592] on span "**********" at bounding box center [1170, 581] width 210 height 32
click at [1140, 517] on div "SE Standard Everglass [DATE] JF: Call KDO => Choix (air pod) + A commander SE S…" at bounding box center [1167, 304] width 229 height 474
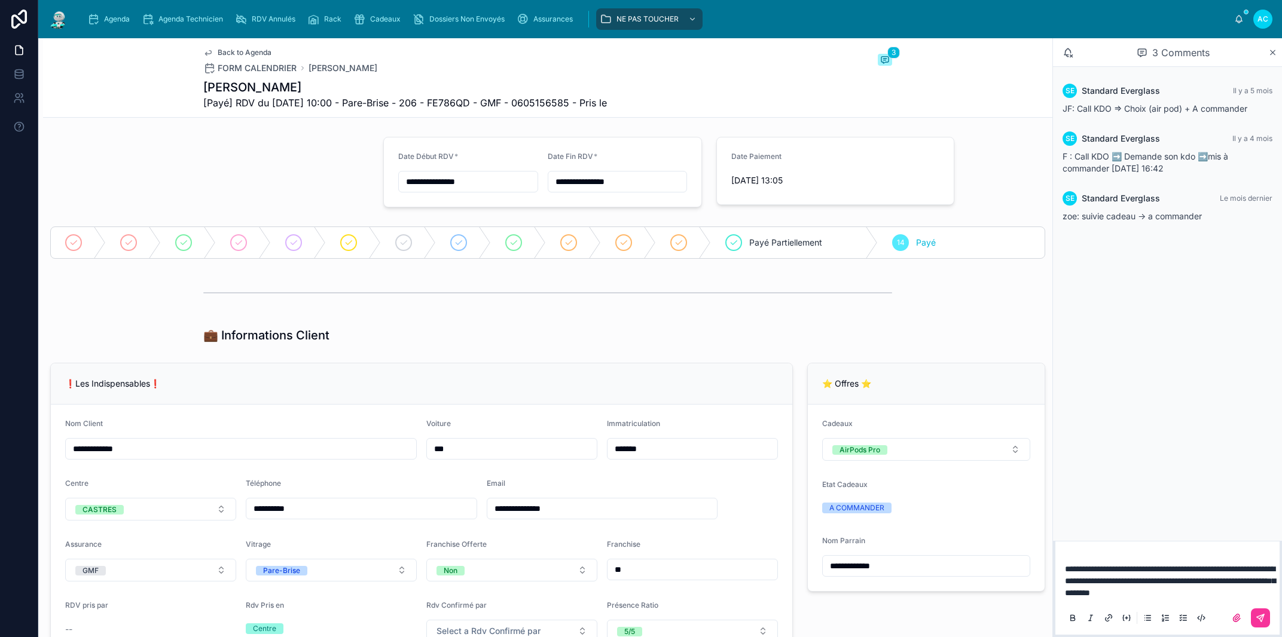
drag, startPoint x: 1060, startPoint y: 562, endPoint x: 1144, endPoint y: 595, distance: 90.2
click at [1144, 596] on div "**********" at bounding box center [1167, 593] width 224 height 84
drag, startPoint x: 1223, startPoint y: 594, endPoint x: 1082, endPoint y: 570, distance: 143.1
click at [1066, 570] on p "**********" at bounding box center [1170, 581] width 210 height 36
copy span "**********"
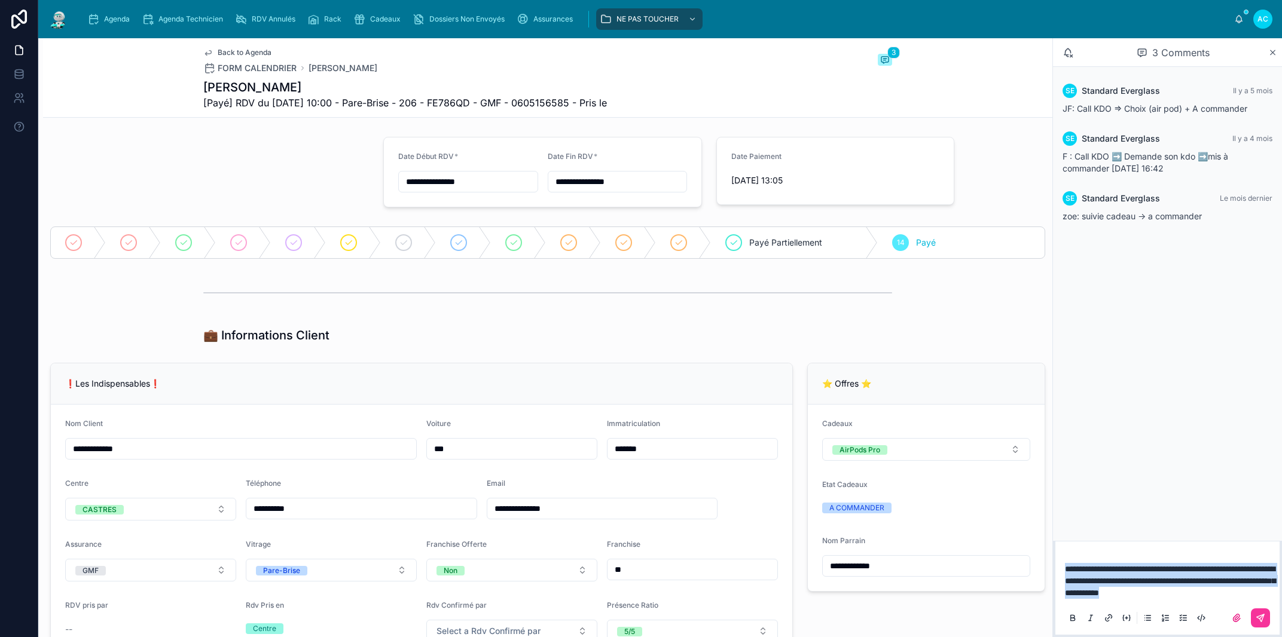
drag, startPoint x: 1248, startPoint y: 594, endPoint x: 1065, endPoint y: 568, distance: 184.9
click at [1065, 568] on p "**********" at bounding box center [1170, 581] width 210 height 36
click at [1264, 618] on icon at bounding box center [1261, 619] width 10 height 10
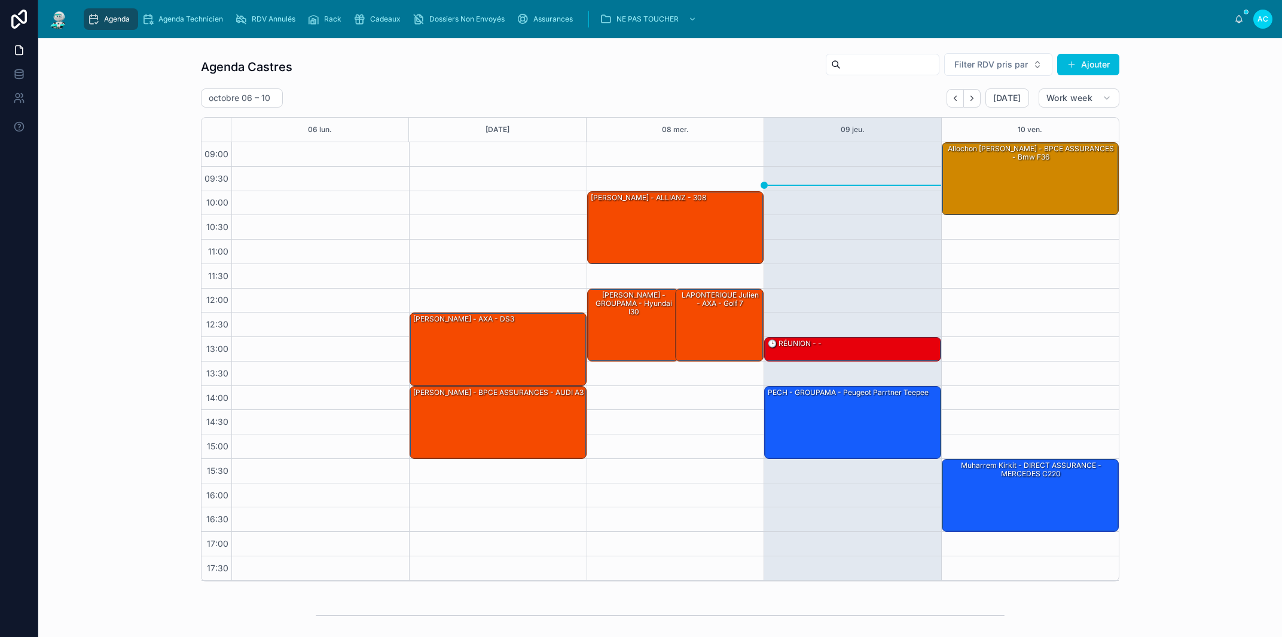
click at [331, 108] on div "[DATE] – [DATE] [DATE] Work week" at bounding box center [660, 98] width 919 height 19
click at [980, 100] on div "[DATE]" at bounding box center [988, 98] width 83 height 19
click at [969, 98] on icon "Next" at bounding box center [972, 98] width 9 height 9
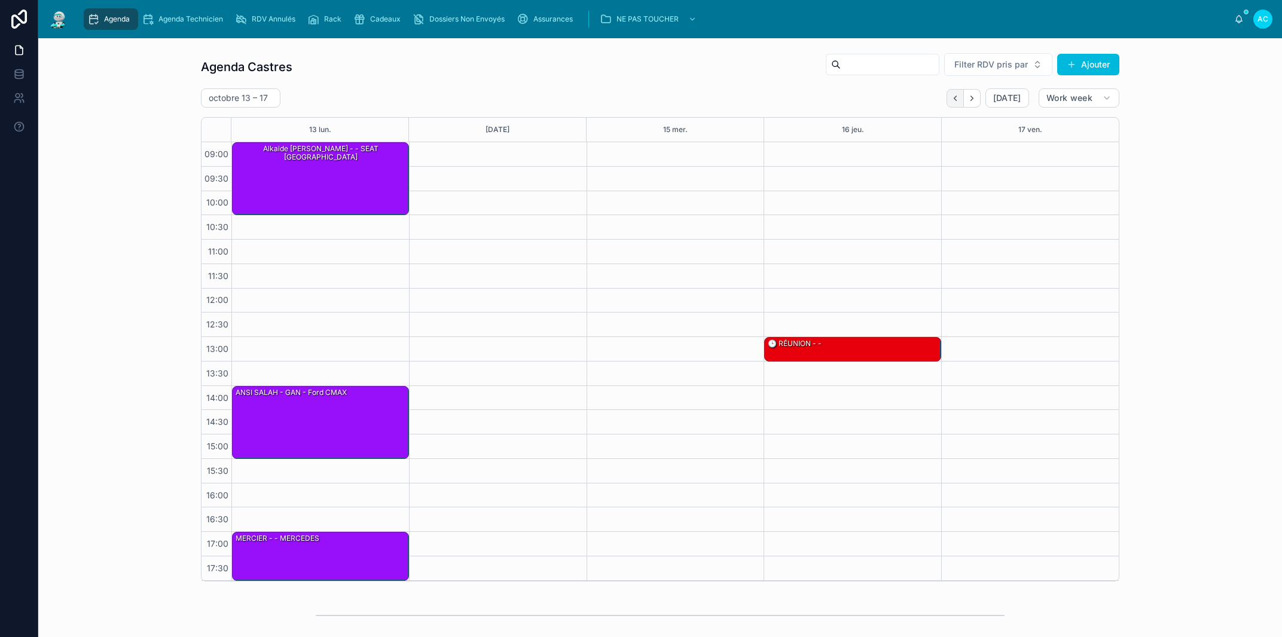
click at [955, 98] on icon "Back" at bounding box center [955, 98] width 9 height 9
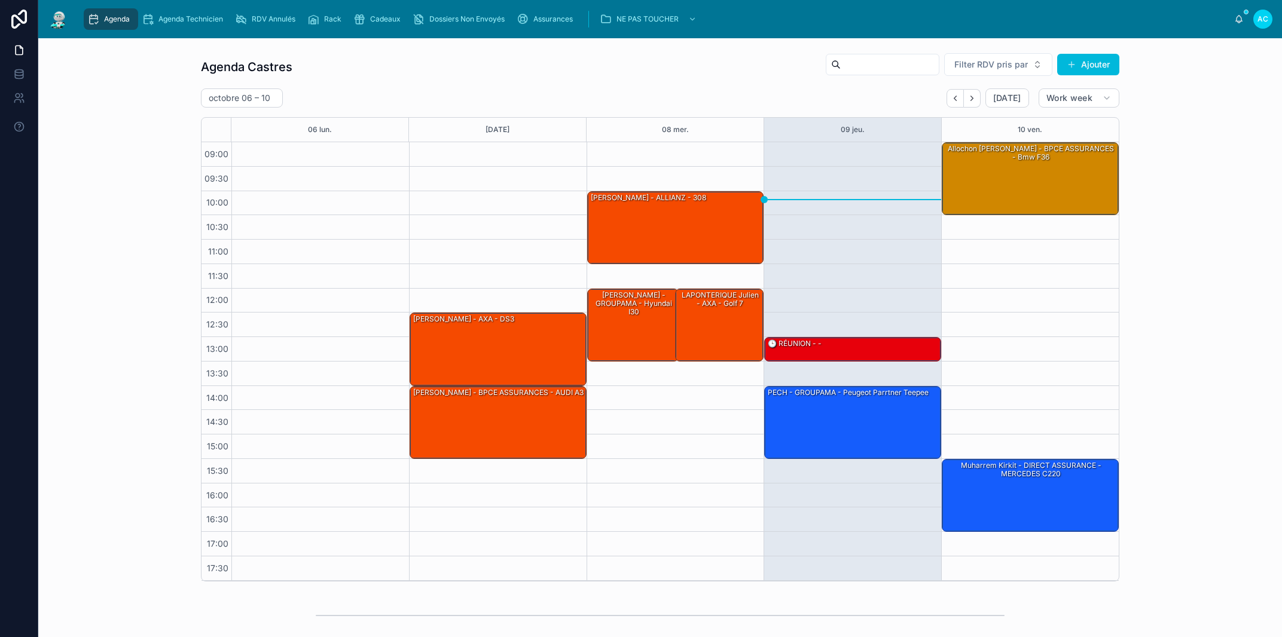
click at [800, 283] on div "13:00 – 13:30 🕒 RÉUNION - - 14:00 – 15:30 PECH - GROUPAMA - peugeot parrtner te…" at bounding box center [853, 361] width 178 height 439
